Goal: Transaction & Acquisition: Purchase product/service

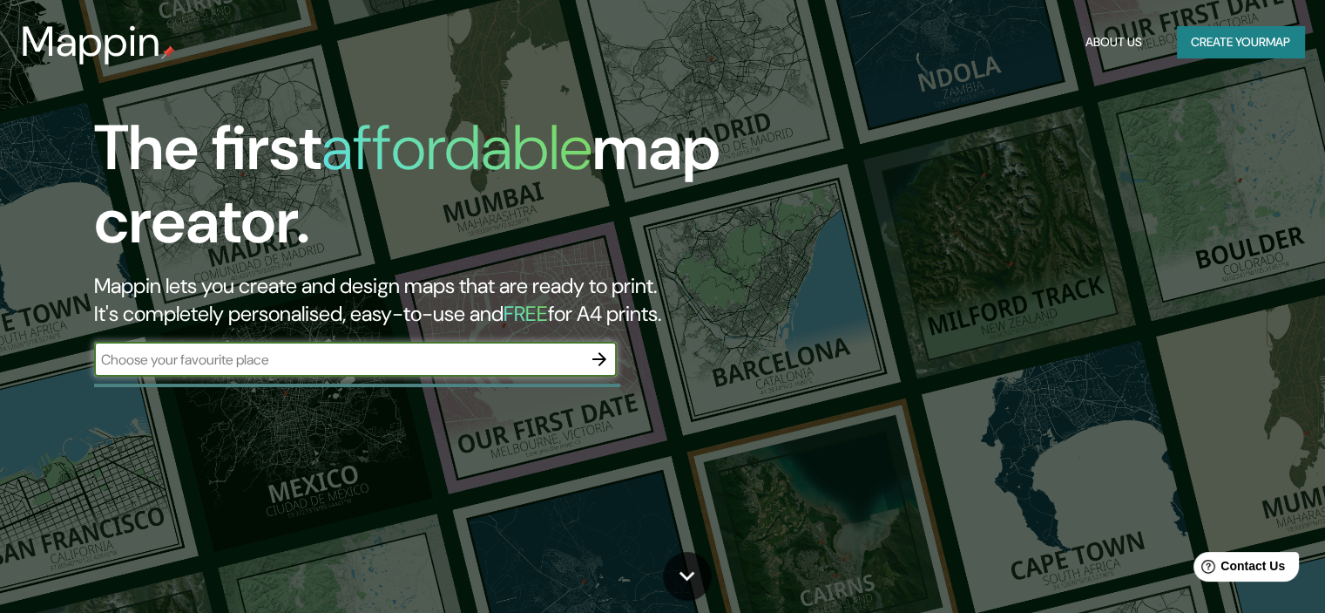
click at [430, 373] on div "​" at bounding box center [355, 359] width 523 height 35
type input "Puerto Inca Codo de pozuzo Huánuco"
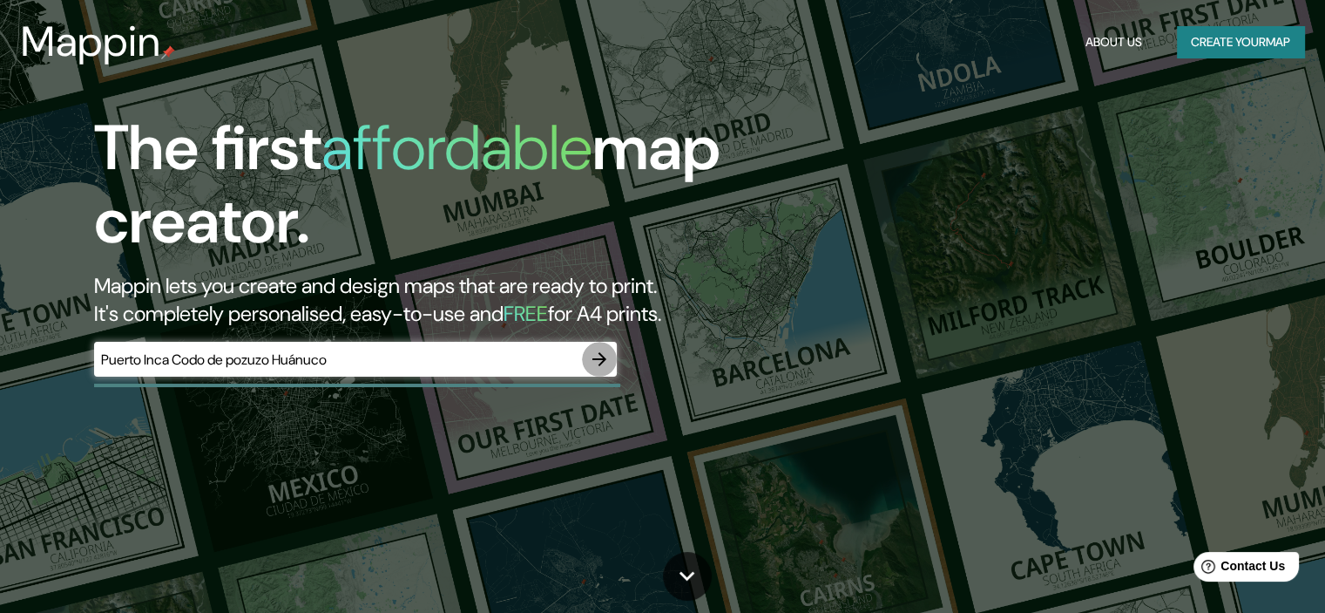
click at [600, 364] on icon "button" at bounding box center [600, 359] width 14 height 14
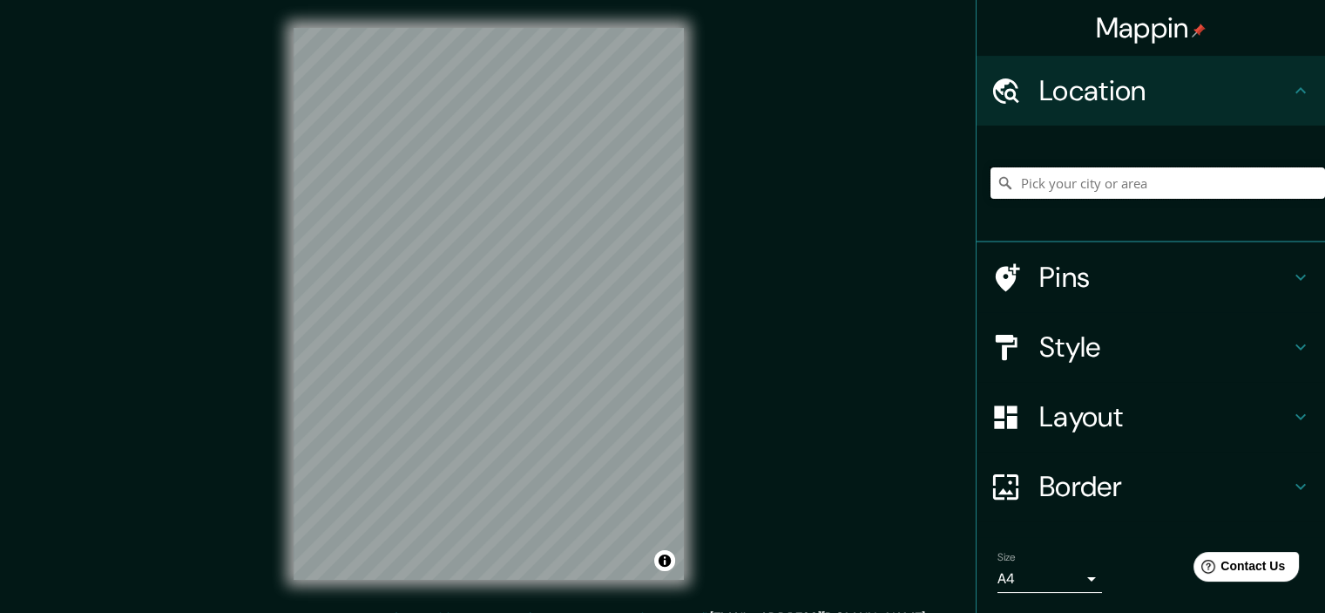
click at [1206, 192] on input "Pick your city or area" at bounding box center [1158, 182] width 335 height 31
click at [1155, 187] on input "Puerto Inca, Departamento de Huánuco, Perú" at bounding box center [1158, 182] width 335 height 31
click at [1216, 180] on input "Puerto Inca, Departamento de Huánuco, Perú" at bounding box center [1158, 182] width 335 height 31
click at [1009, 186] on input "Puerto Inca, Departamento de Huánuco, Perú" at bounding box center [1158, 182] width 335 height 31
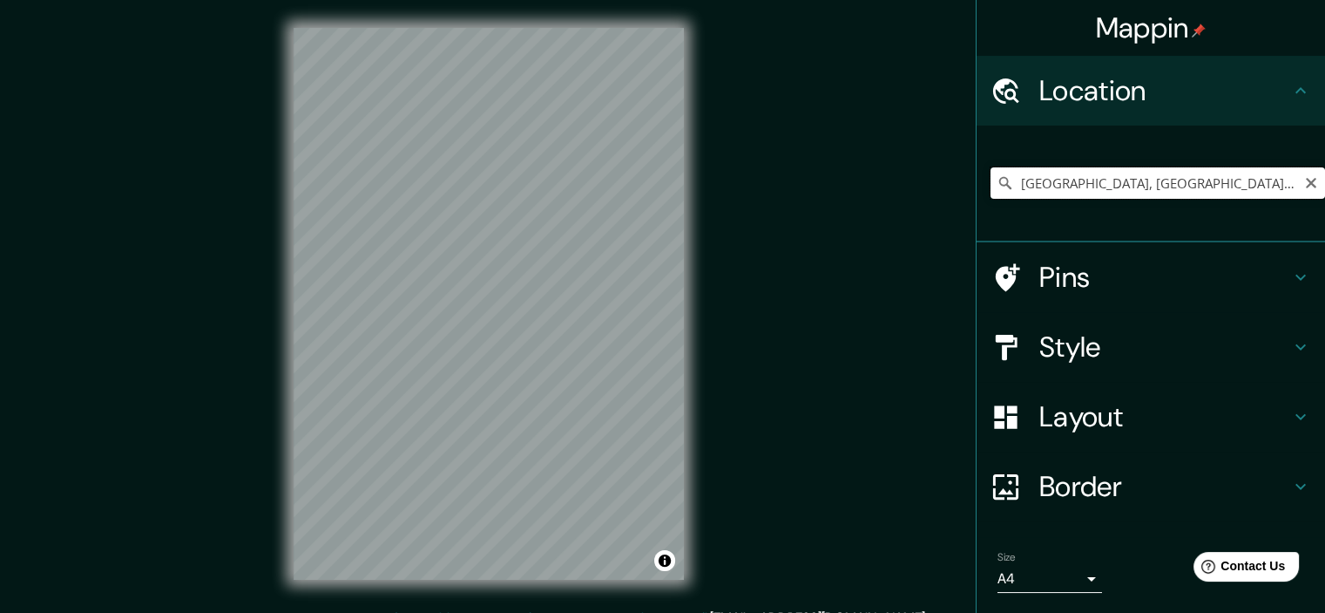
click at [1006, 192] on input "Puerto Inca, Departamento de Huánuco, Perú" at bounding box center [1158, 182] width 335 height 31
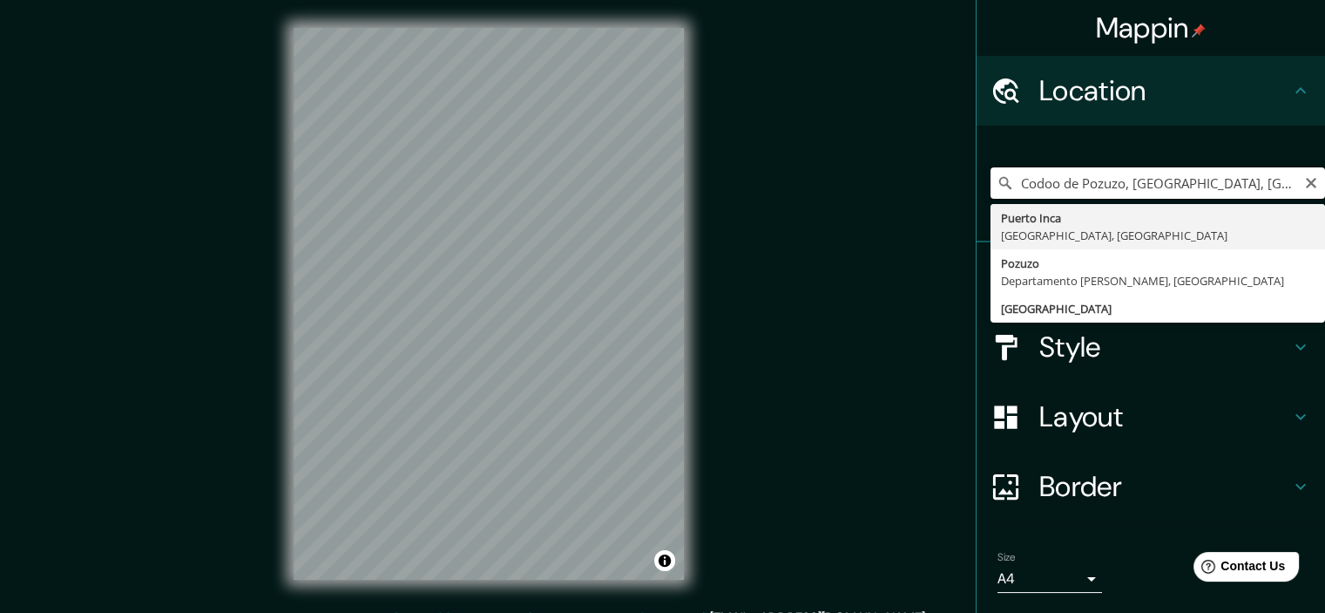
type input "Puerto Inca, Departamento de Huánuco, Perú"
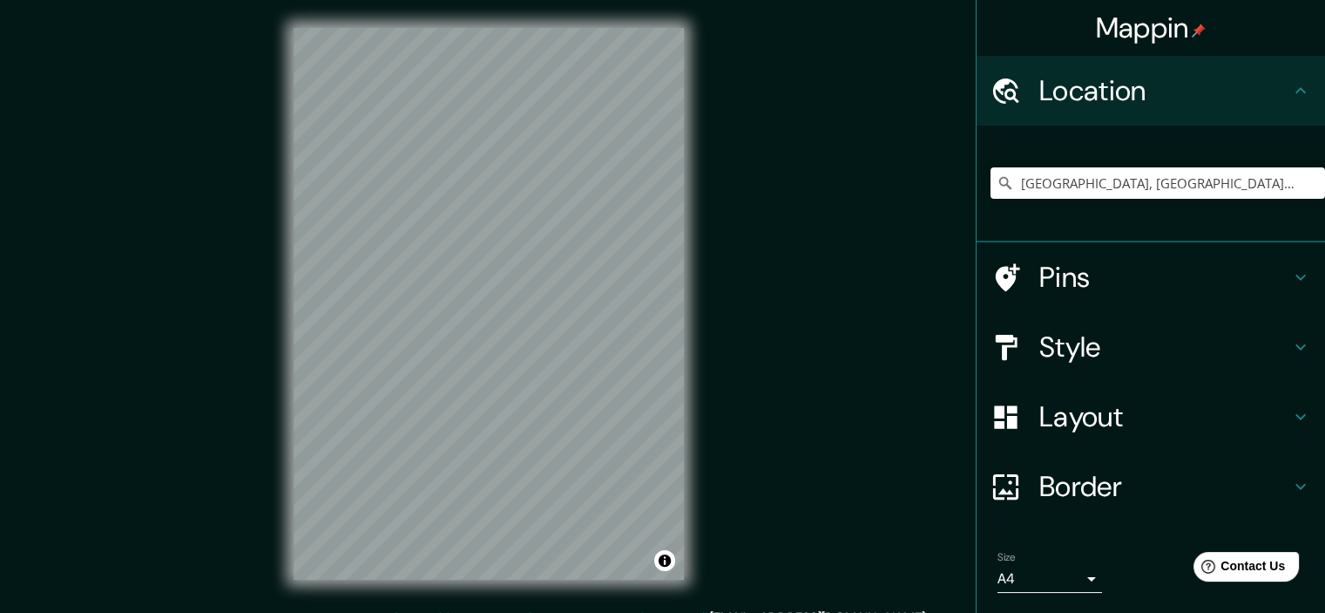
click at [759, 152] on div "Mappin Location Puerto Inca, Departamento de Huánuco, Perú Puerto Inca Departam…" at bounding box center [662, 317] width 1325 height 635
click at [180, 222] on div "Mappin Location Puerto Inca, Departamento de Huánuco, Perú Puerto Inca Departam…" at bounding box center [662, 317] width 1325 height 635
